Goal: Information Seeking & Learning: Learn about a topic

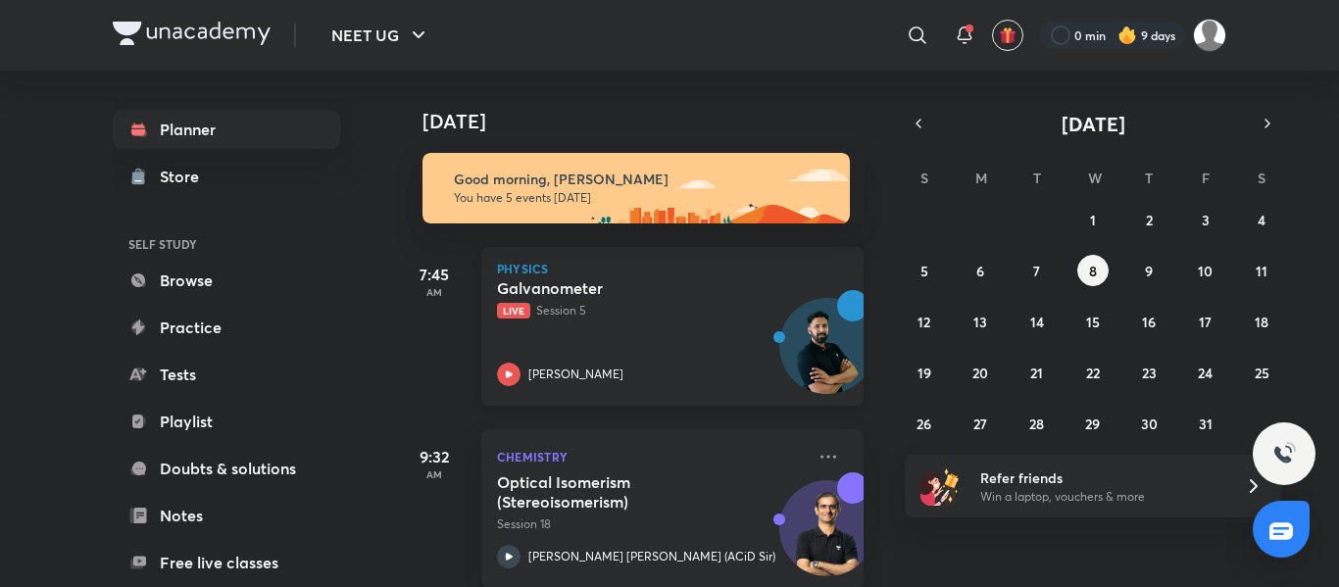
click at [702, 314] on p "Live Session 5" at bounding box center [651, 311] width 308 height 18
